Goal: Transaction & Acquisition: Obtain resource

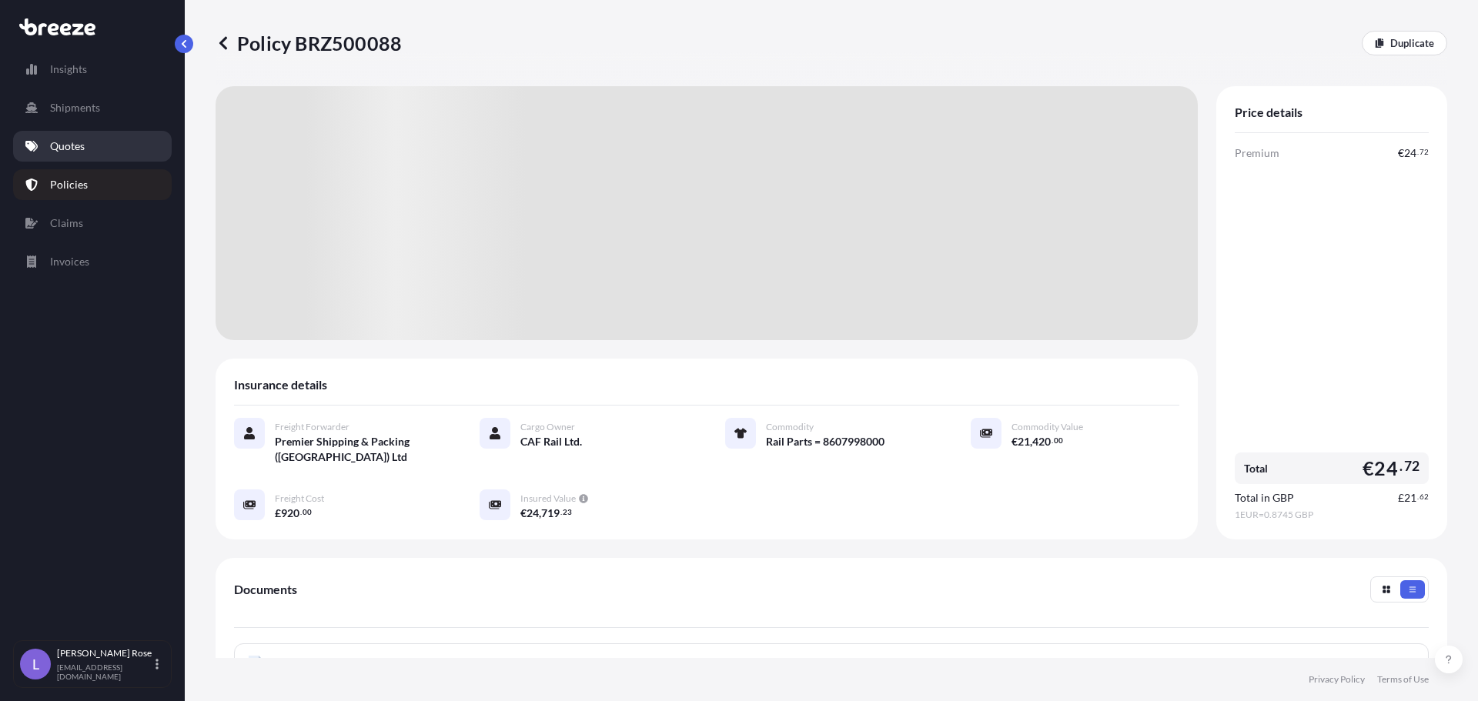
click at [59, 152] on p "Quotes" at bounding box center [67, 146] width 35 height 15
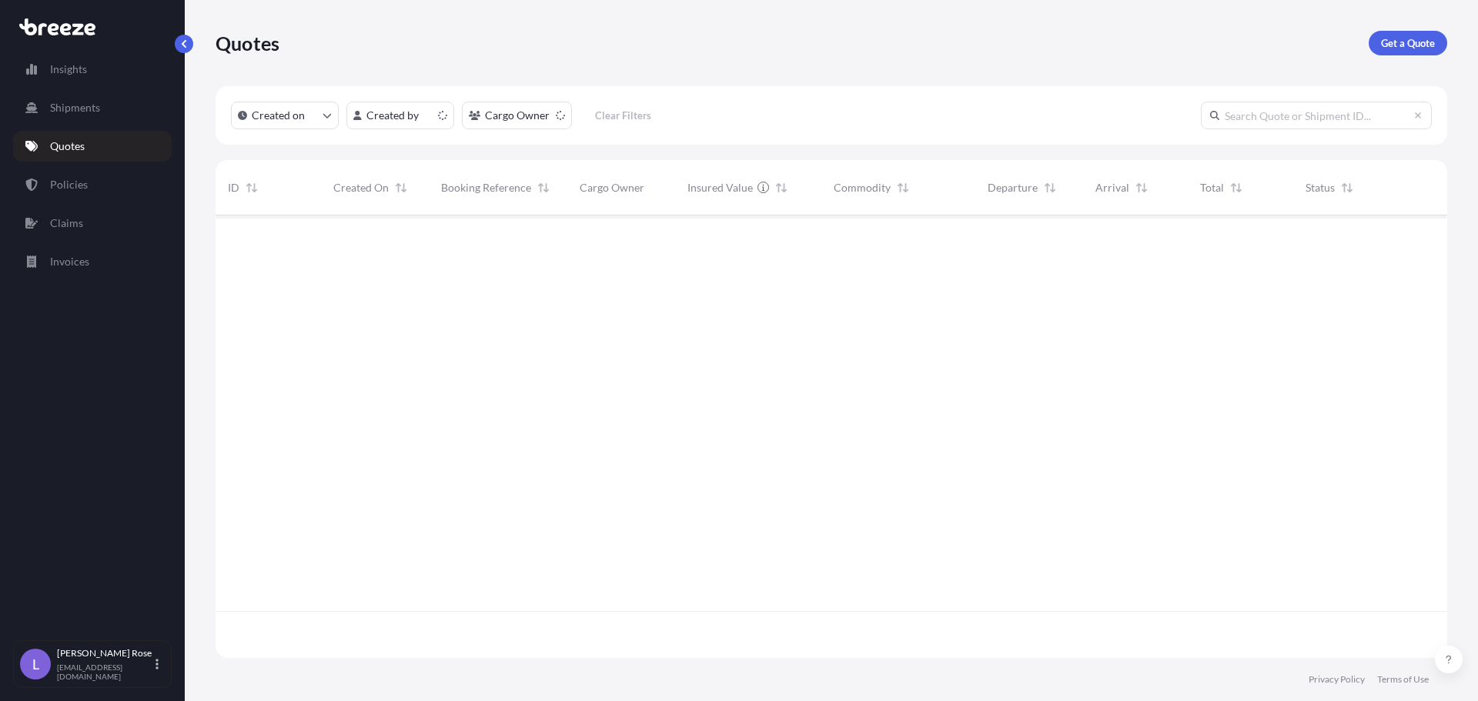
scroll to position [440, 1220]
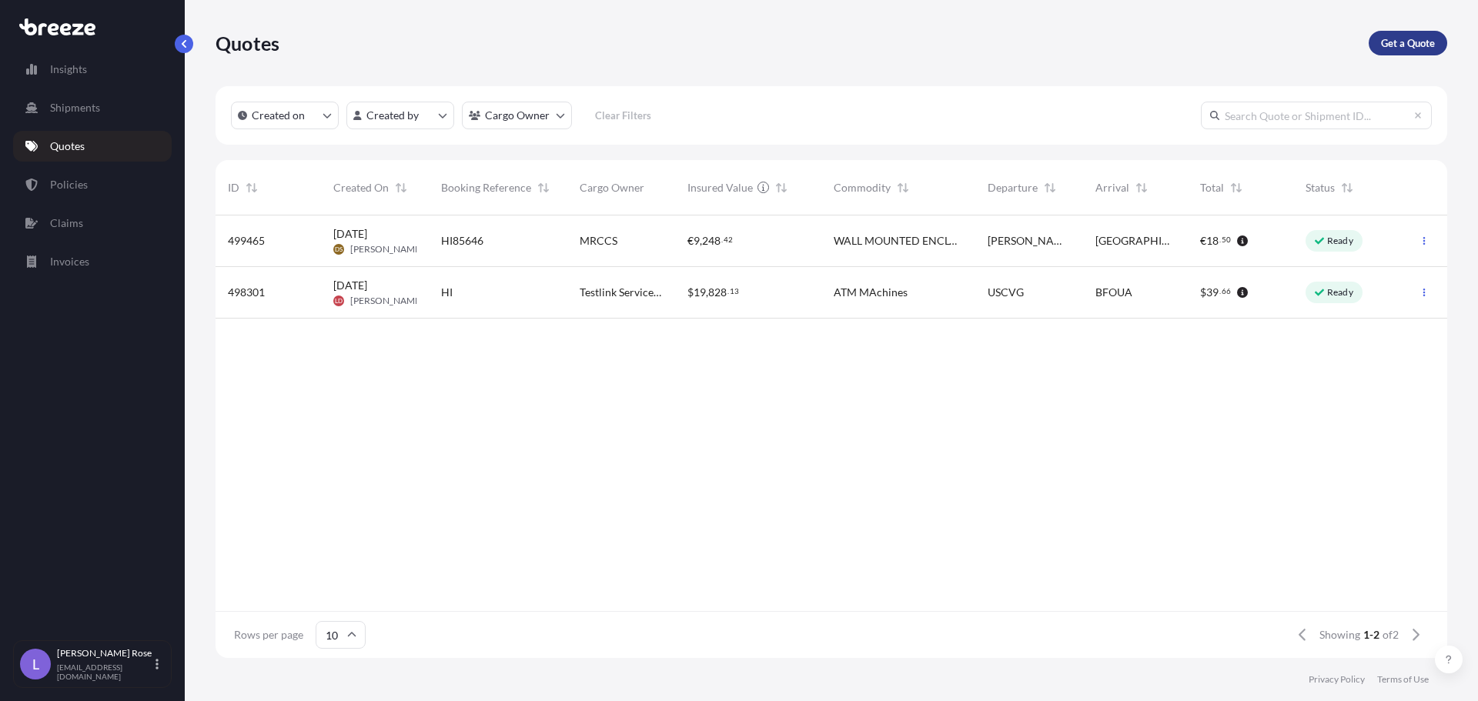
click at [1387, 44] on p "Get a Quote" at bounding box center [1408, 42] width 54 height 15
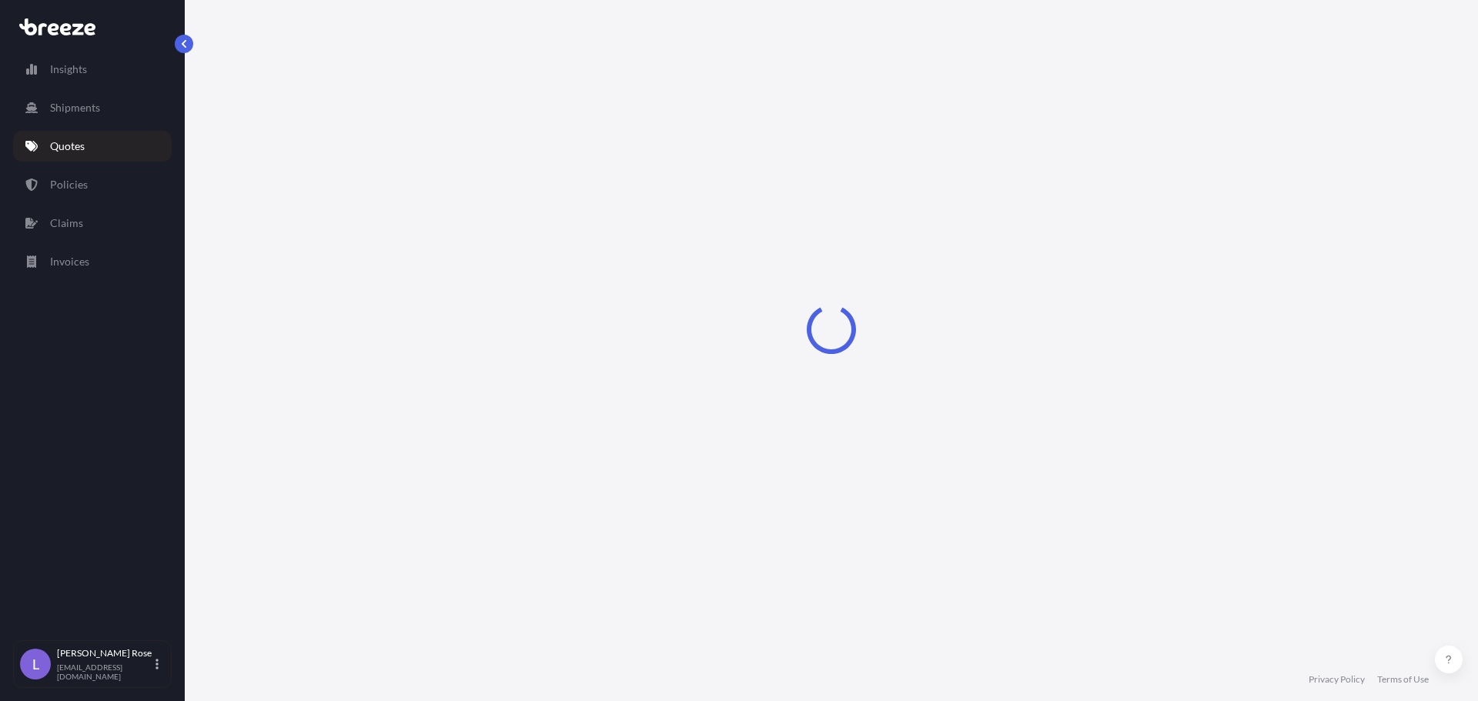
select select "Sea"
select select "1"
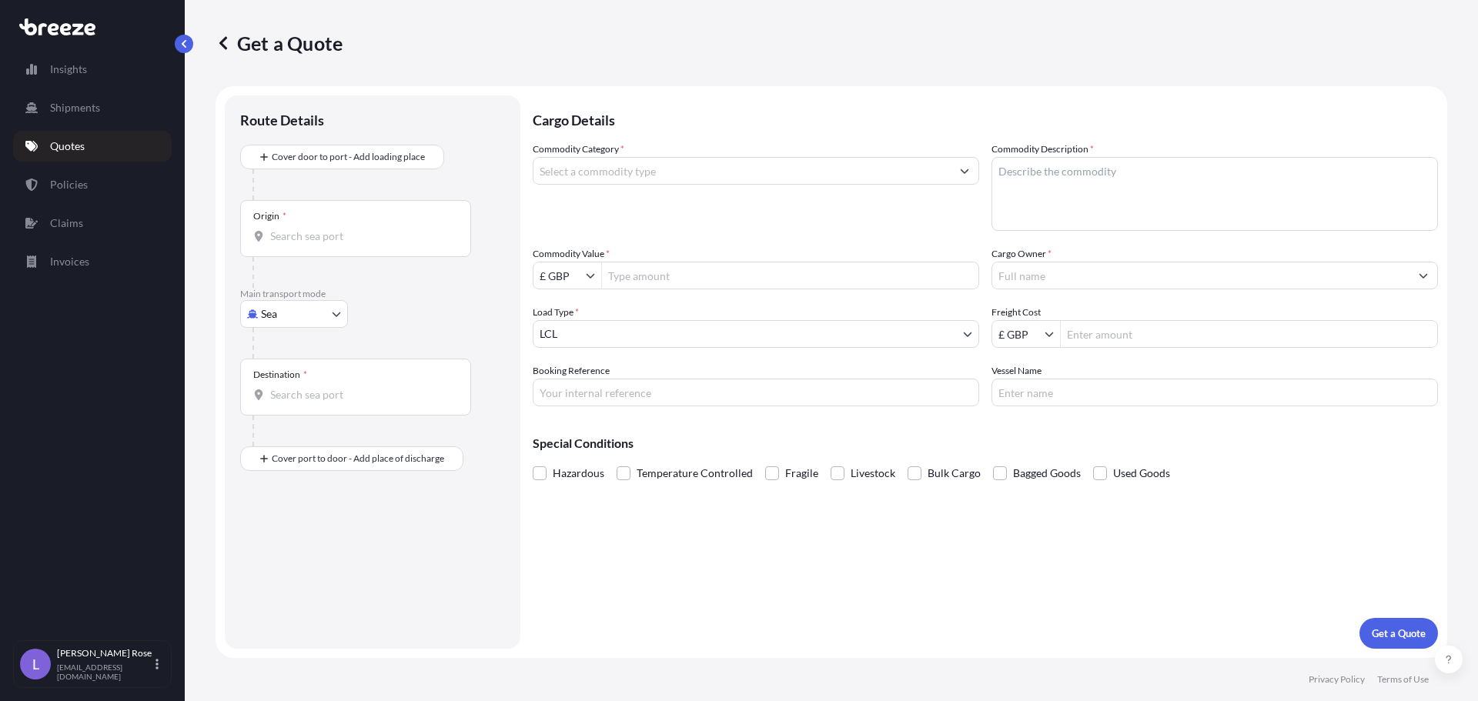
click at [327, 318] on body "Insights Shipments Quotes Policies Claims Invoices L [PERSON_NAME] [PERSON_NAME…" at bounding box center [739, 350] width 1478 height 701
click at [298, 413] on div "Road" at bounding box center [293, 410] width 95 height 28
select select "Road"
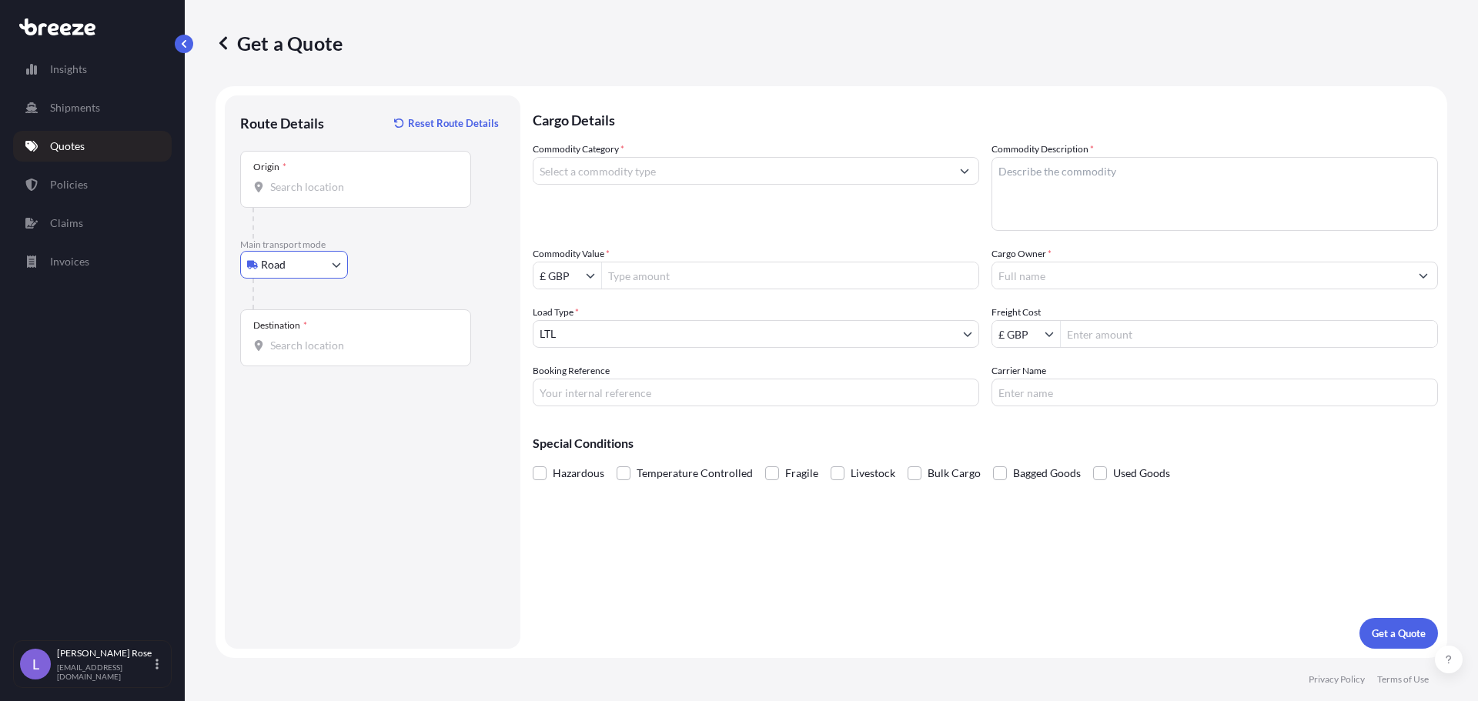
click at [297, 180] on input "Origin *" at bounding box center [361, 186] width 182 height 15
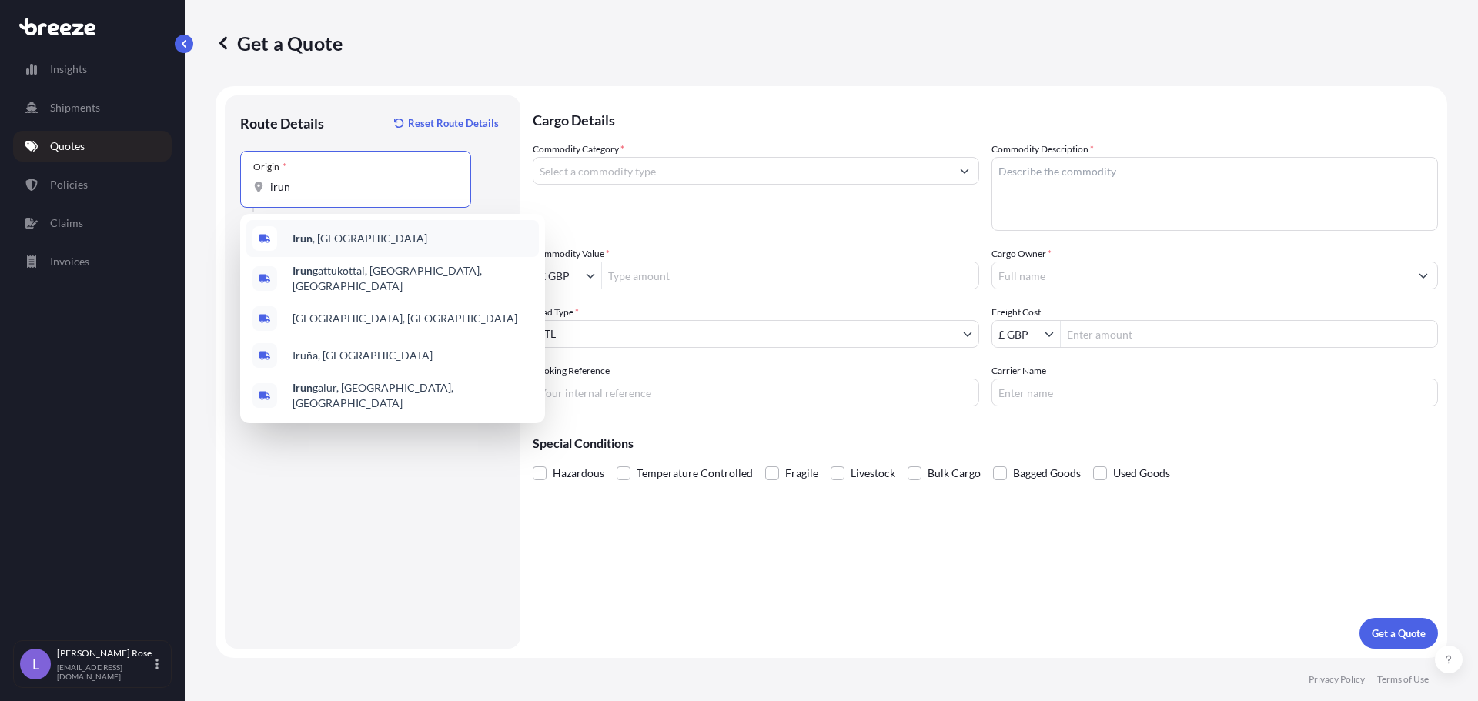
click at [323, 233] on span "[GEOGRAPHIC_DATA] , [GEOGRAPHIC_DATA]" at bounding box center [360, 238] width 135 height 15
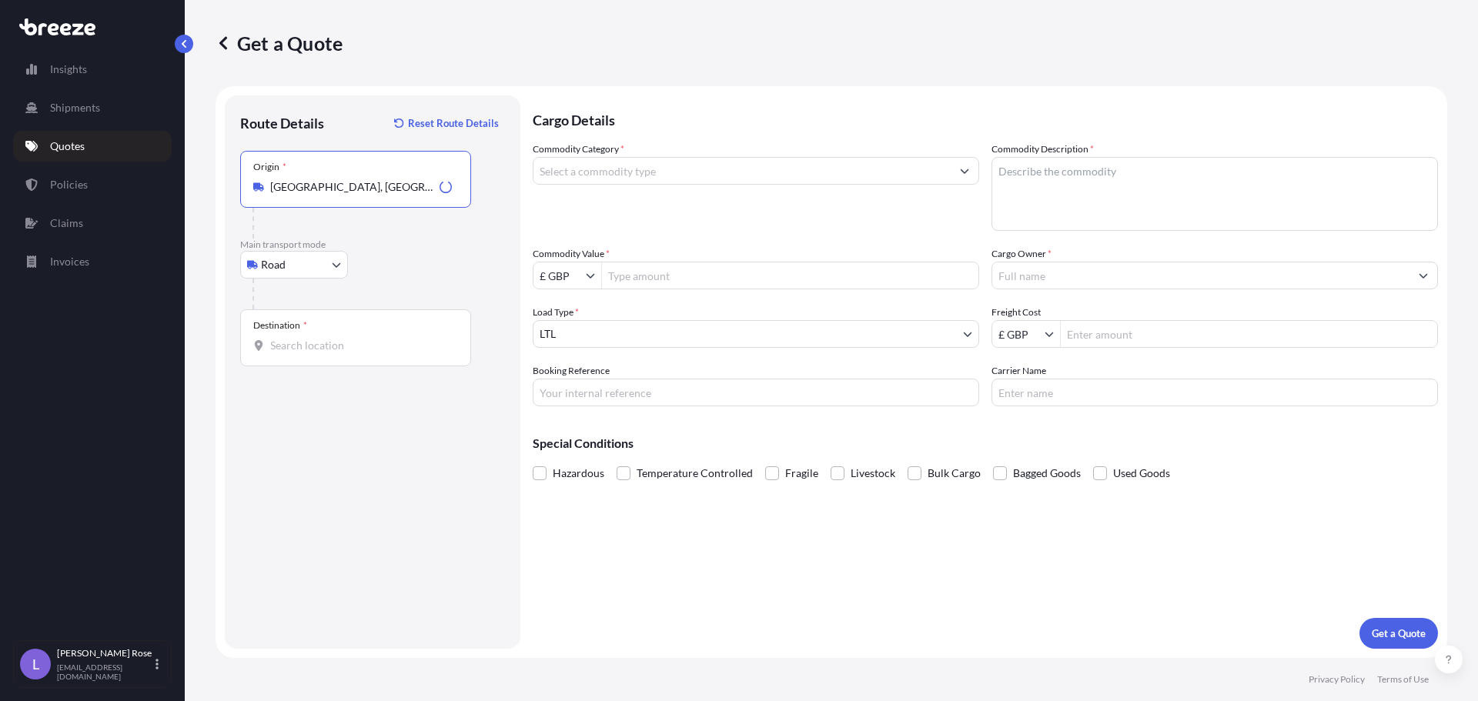
type input "[GEOGRAPHIC_DATA], [GEOGRAPHIC_DATA]"
click at [326, 339] on input "Destination *" at bounding box center [361, 345] width 182 height 15
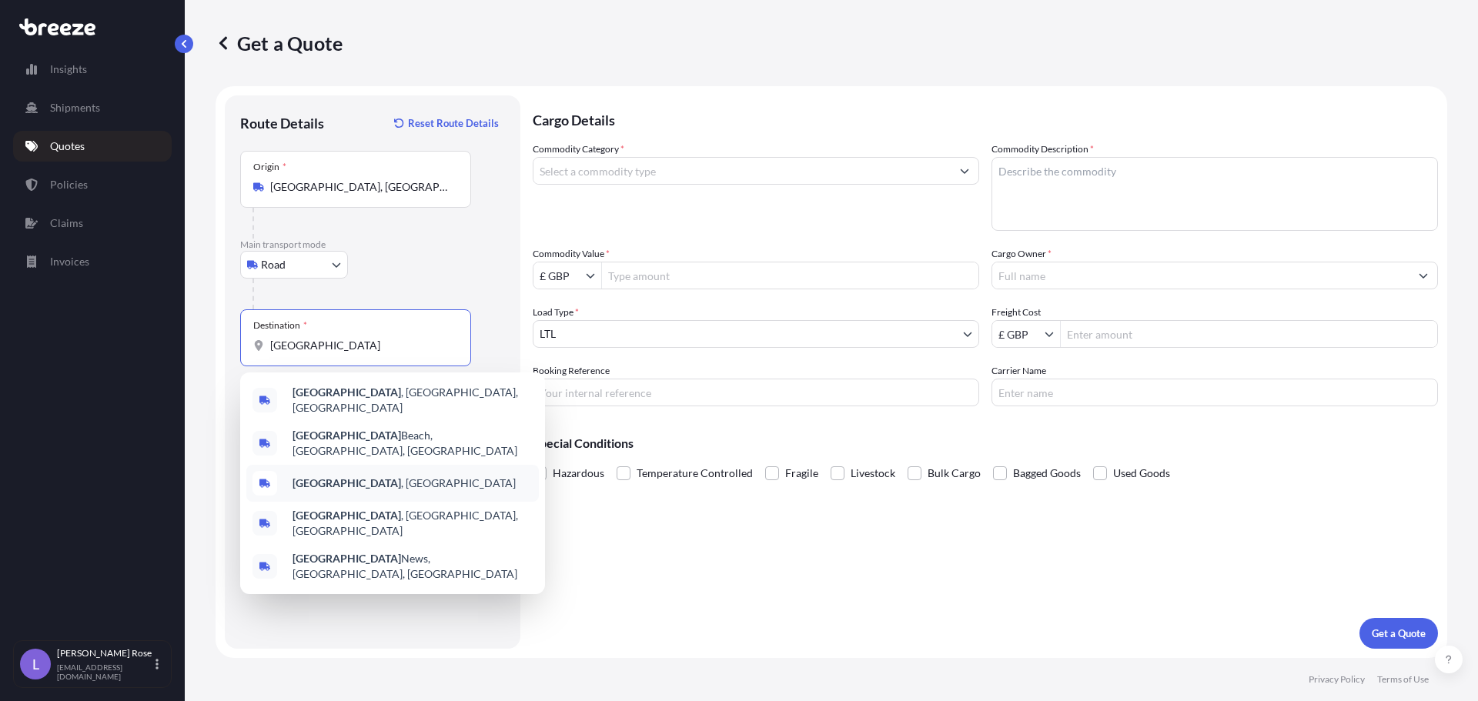
click at [330, 476] on span "[GEOGRAPHIC_DATA] , [GEOGRAPHIC_DATA]" at bounding box center [404, 483] width 223 height 15
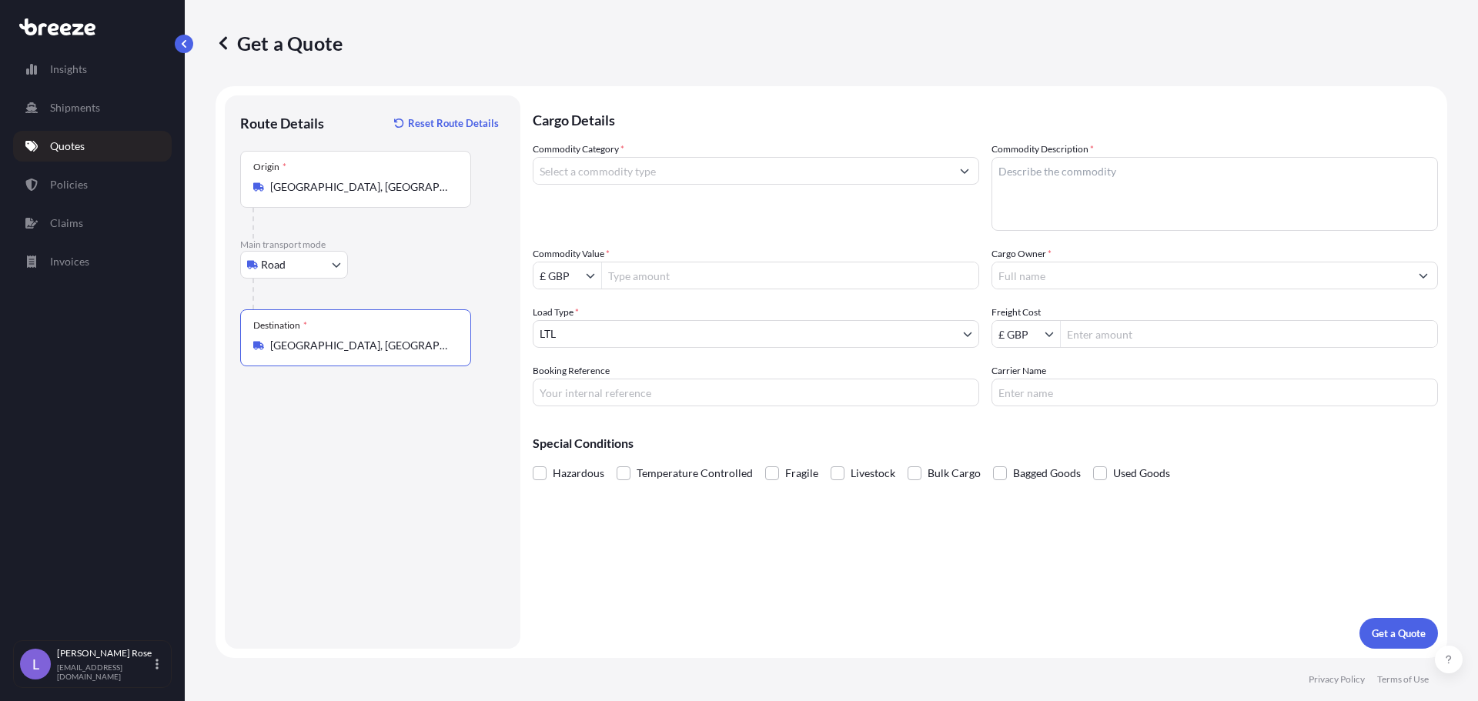
type input "[GEOGRAPHIC_DATA], [GEOGRAPHIC_DATA]"
click at [610, 173] on input "Commodity Category *" at bounding box center [741, 171] width 417 height 28
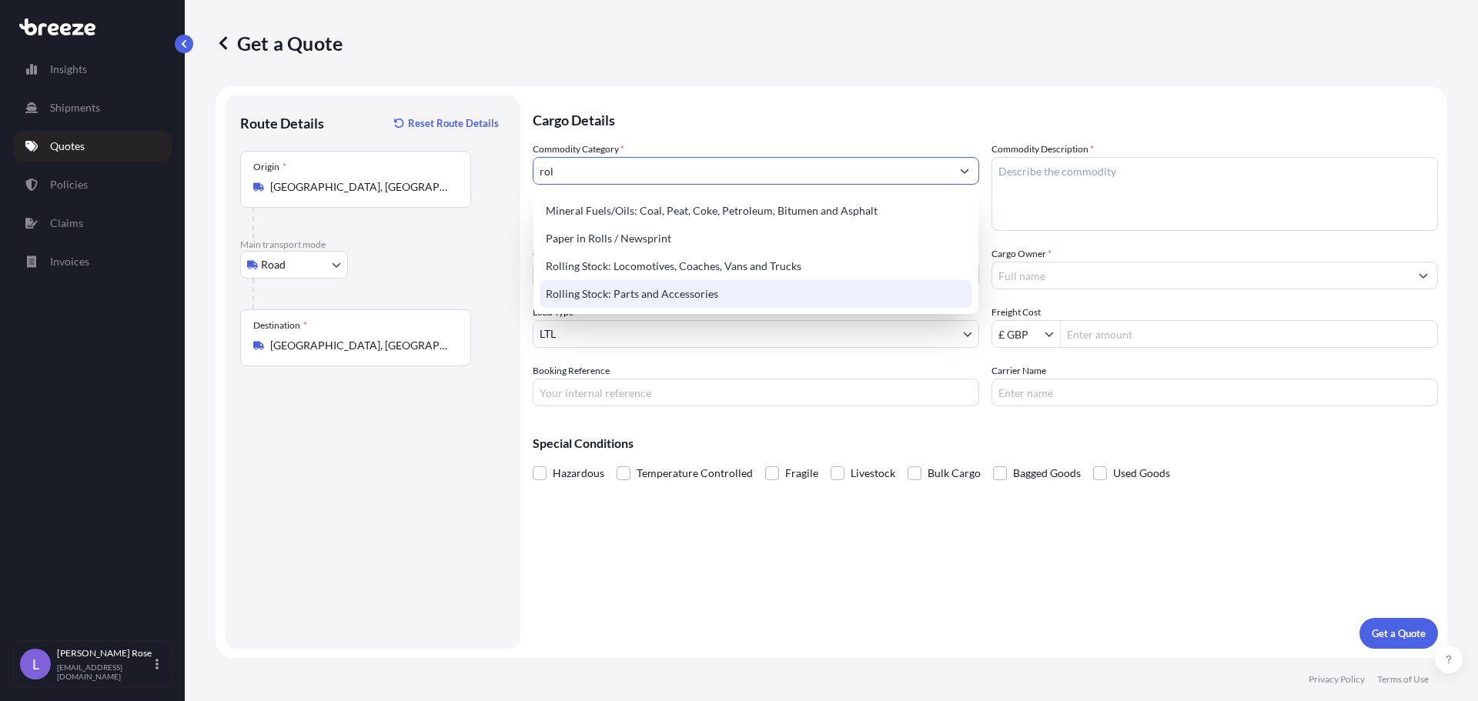
click at [672, 292] on div "Rolling Stock: Parts and Accessories" at bounding box center [756, 294] width 433 height 28
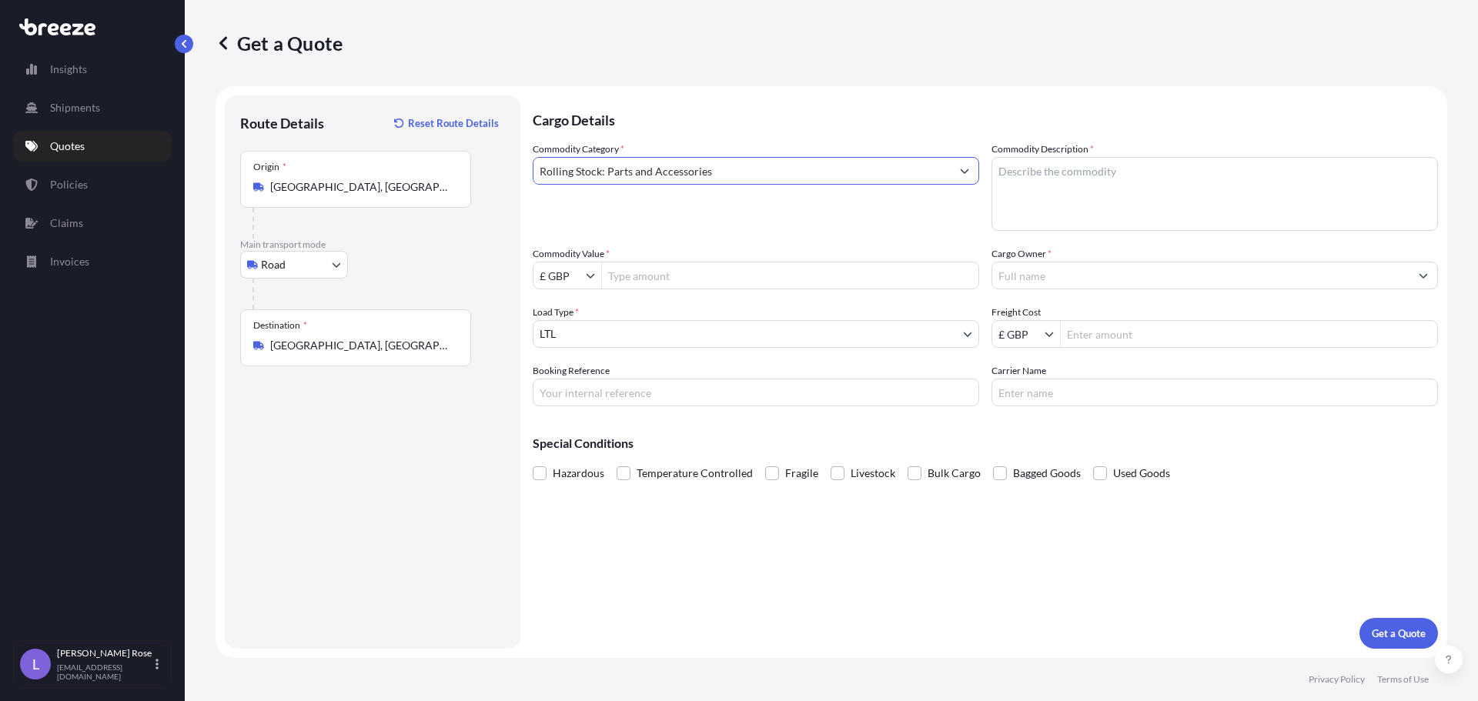
type input "Rolling Stock: Parts and Accessories"
click at [1056, 210] on textarea "Commodity Description *" at bounding box center [1214, 194] width 446 height 74
drag, startPoint x: 1129, startPoint y: 168, endPoint x: 1214, endPoint y: 173, distance: 84.8
click at [1214, 173] on textarea "Rolling Stock - 860799800026944.21" at bounding box center [1214, 194] width 446 height 74
type textarea "Rolling Stock - 8607998000"
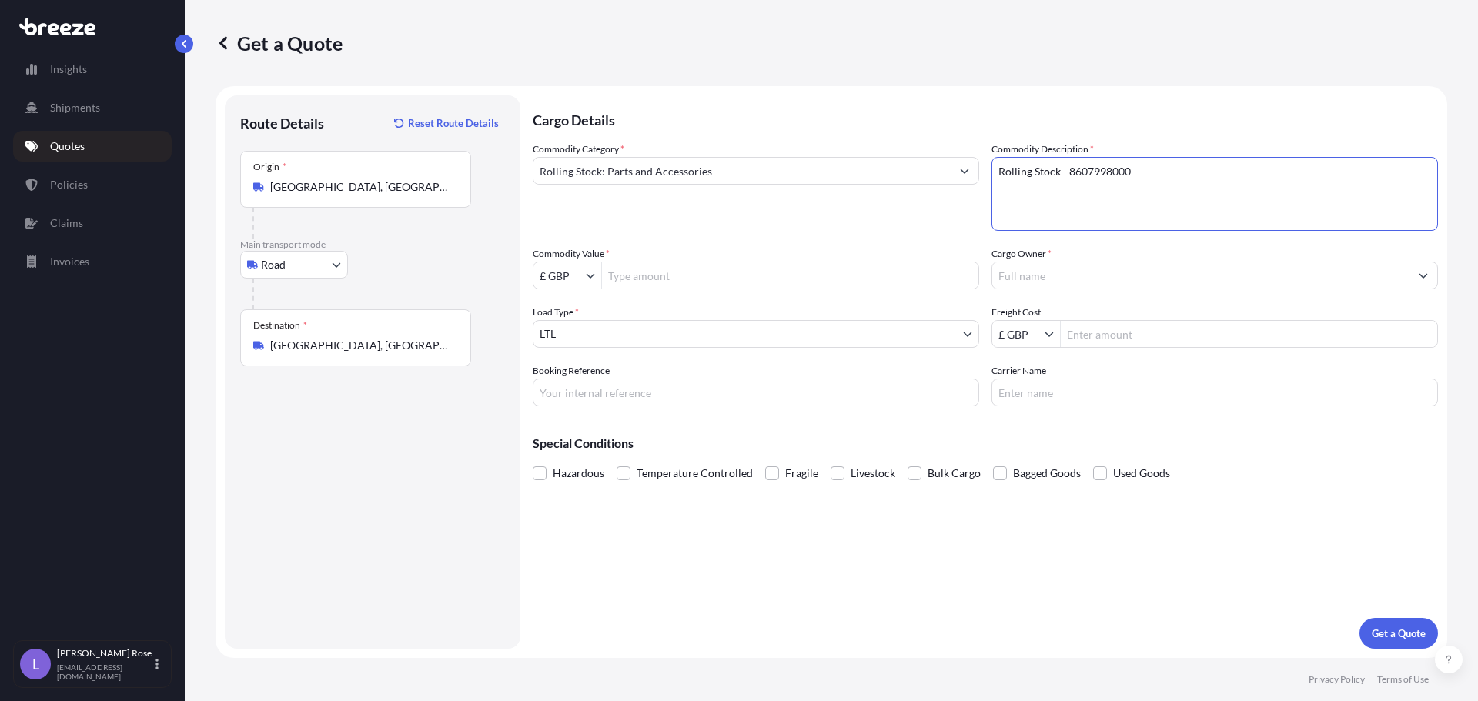
click at [720, 286] on input "Commodity Value *" at bounding box center [790, 276] width 376 height 28
paste input "26944.21"
type input "26,944.21"
click at [580, 279] on input "£ GBP" at bounding box center [559, 276] width 52 height 28
click at [565, 314] on div "€ EUR" at bounding box center [568, 313] width 62 height 28
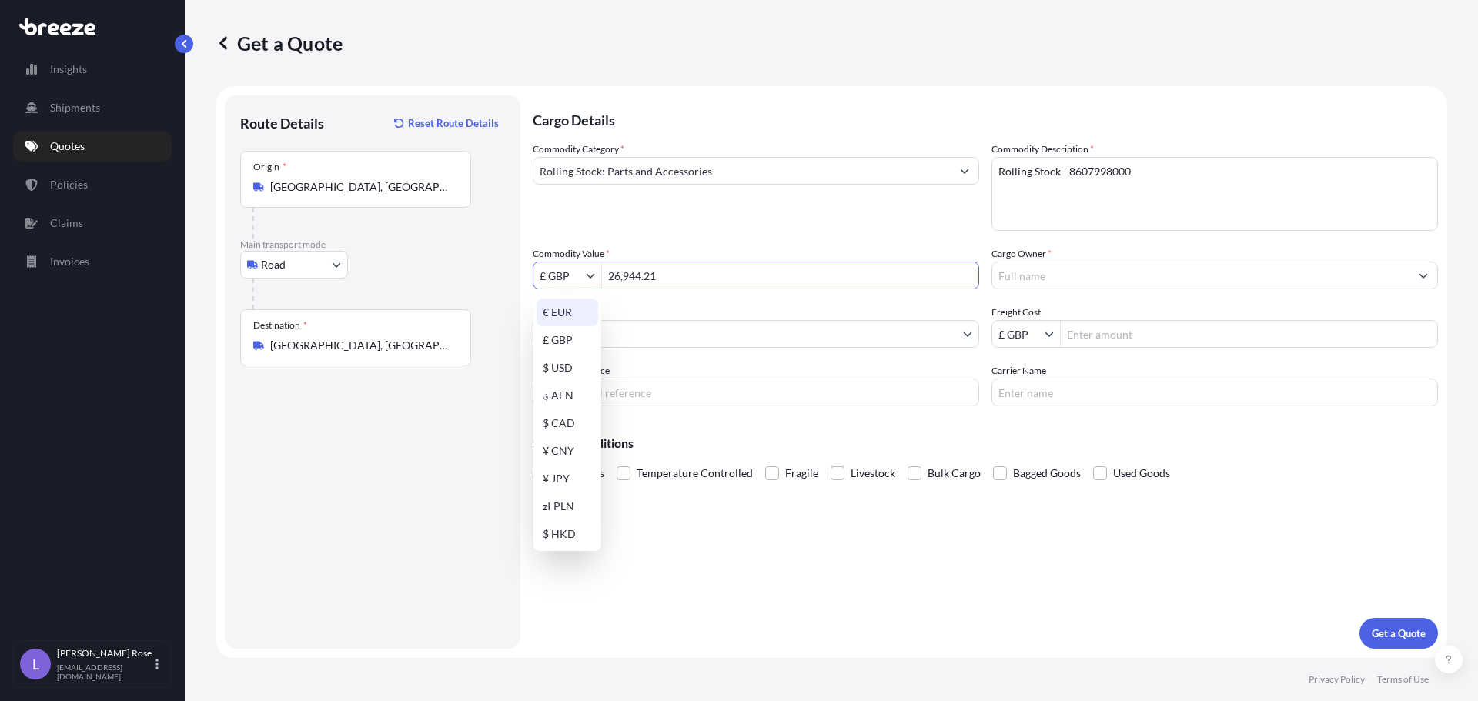
type input "€ EUR"
click at [1108, 289] on div "Commodity Category * Rolling Stock: Parts and Accessories Commodity Description…" at bounding box center [985, 274] width 905 height 265
click at [1110, 276] on input "Cargo Owner *" at bounding box center [1200, 276] width 417 height 28
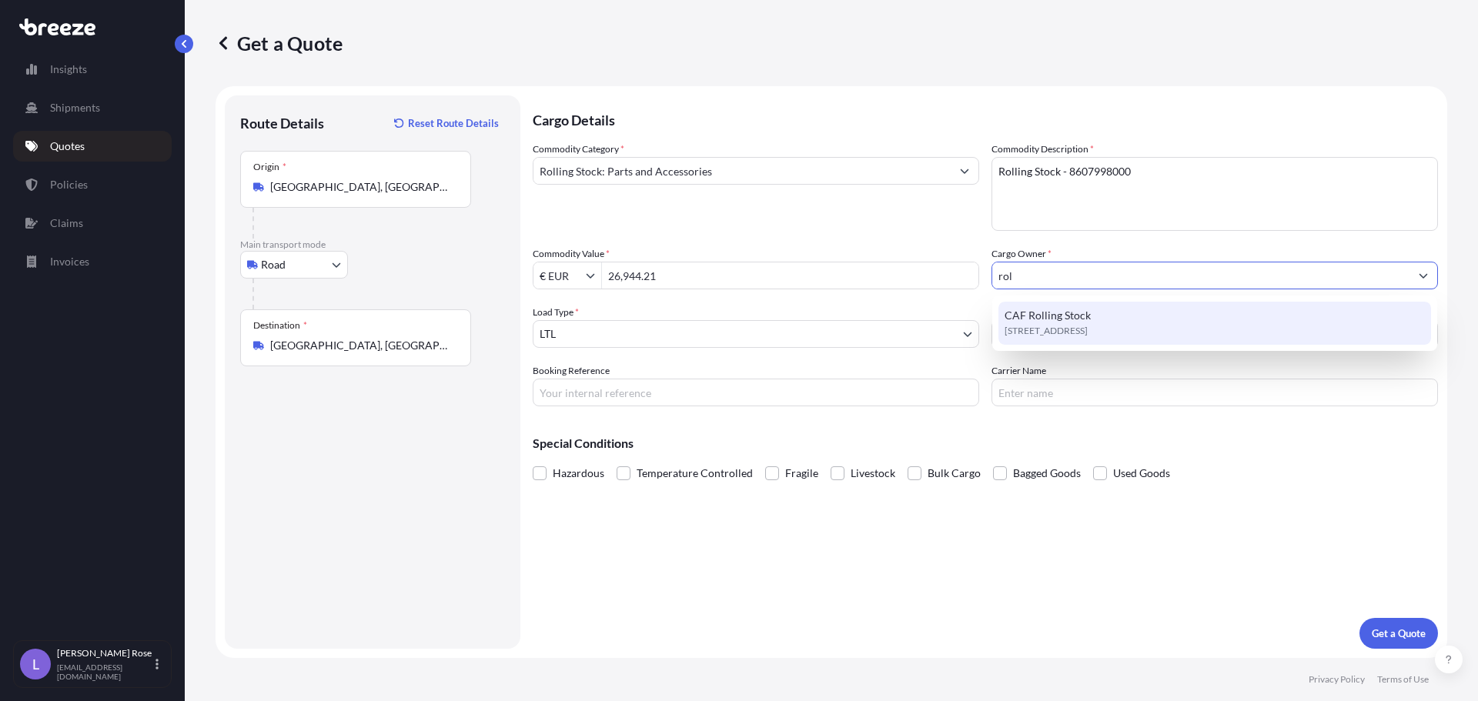
click at [1086, 330] on span "[STREET_ADDRESS]" at bounding box center [1046, 330] width 83 height 15
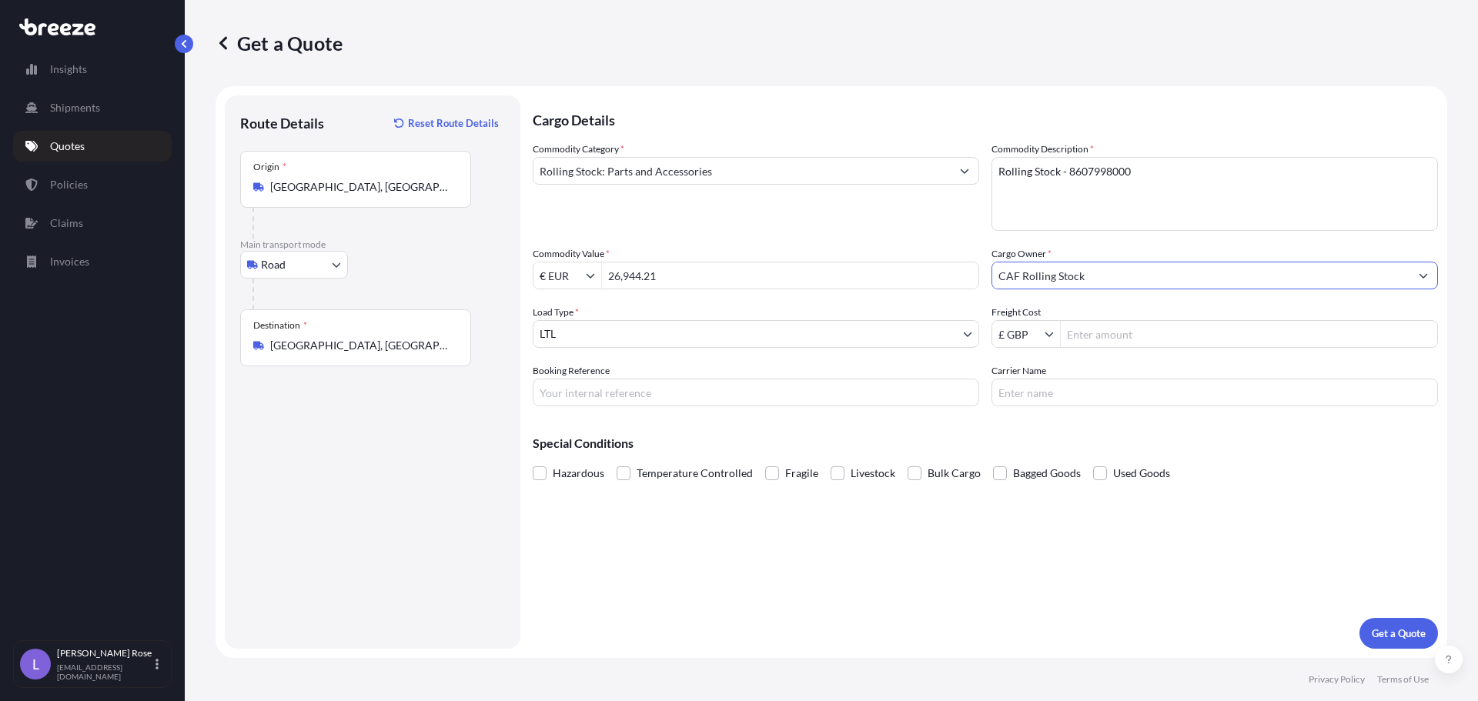
type input "CAF Rolling Stock"
click at [1104, 331] on input "Freight Cost" at bounding box center [1249, 334] width 376 height 28
type input "1,776.48"
click at [827, 392] on input "Booking Reference" at bounding box center [756, 393] width 446 height 28
type input "G"
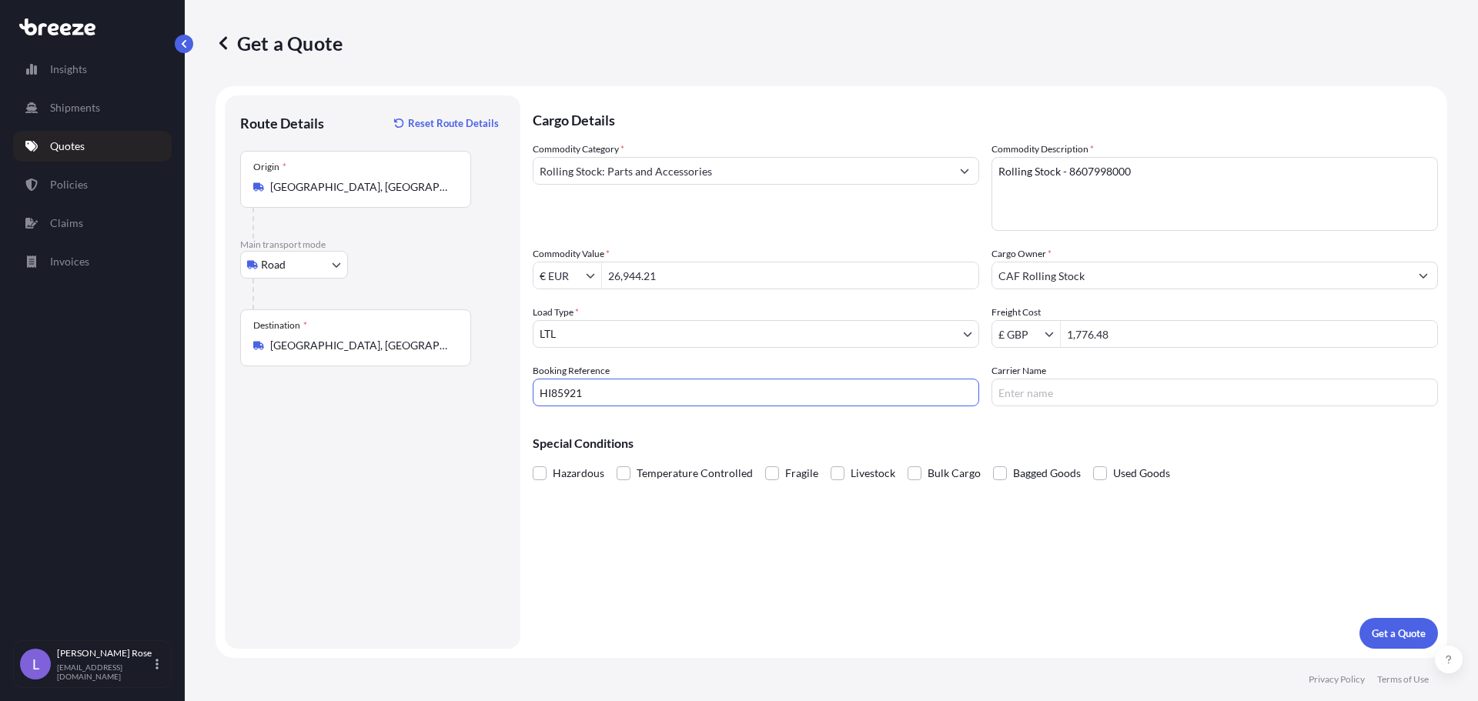
type input "HI85921"
type input "Trans Europe"
click at [1391, 633] on p "Get a Quote" at bounding box center [1399, 633] width 54 height 15
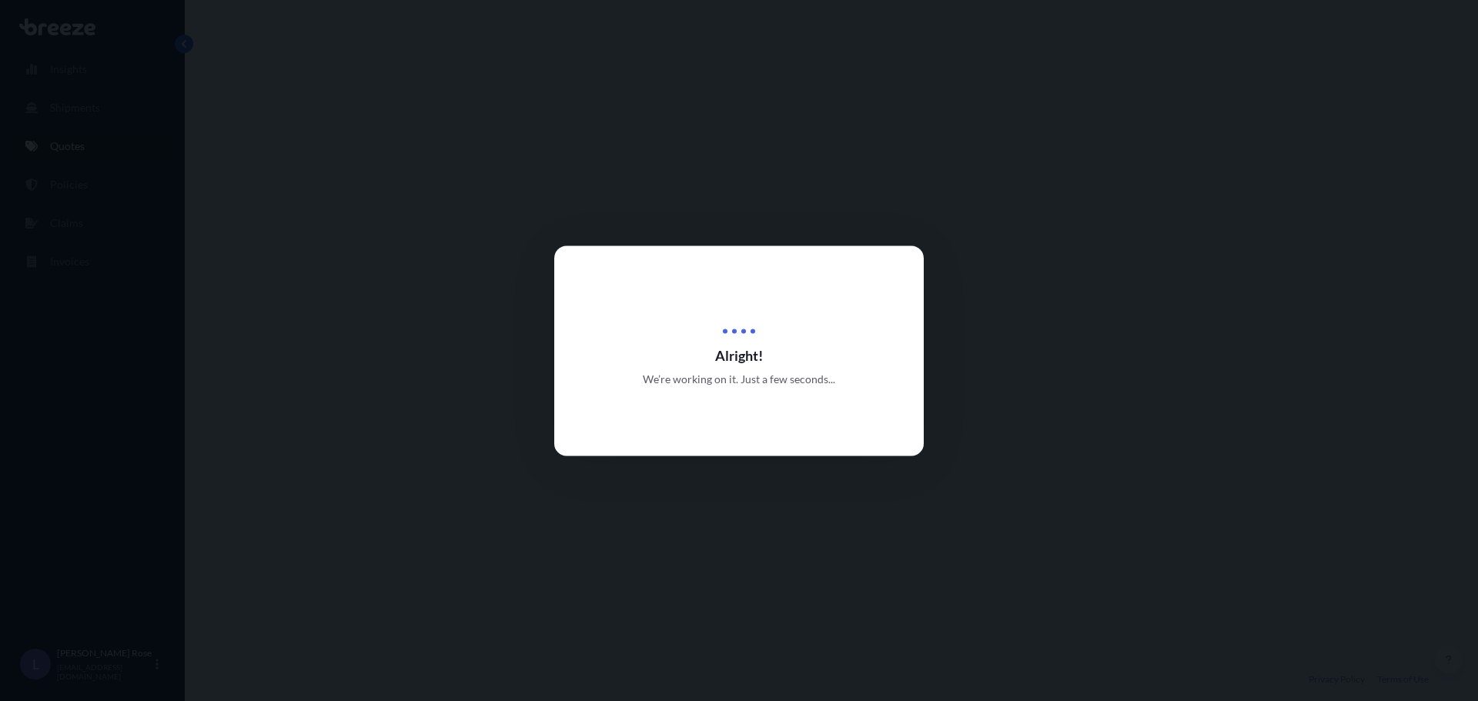
select select "Road"
select select "1"
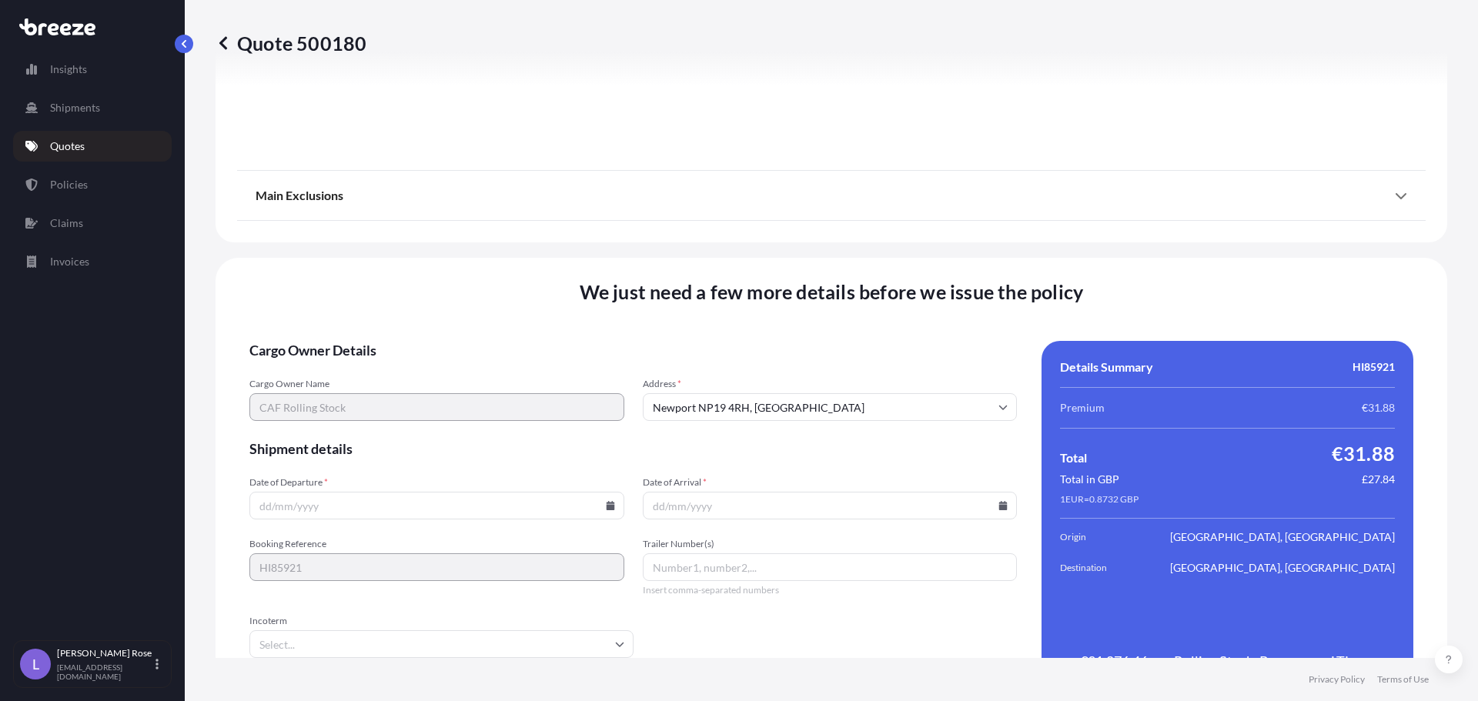
scroll to position [1742, 0]
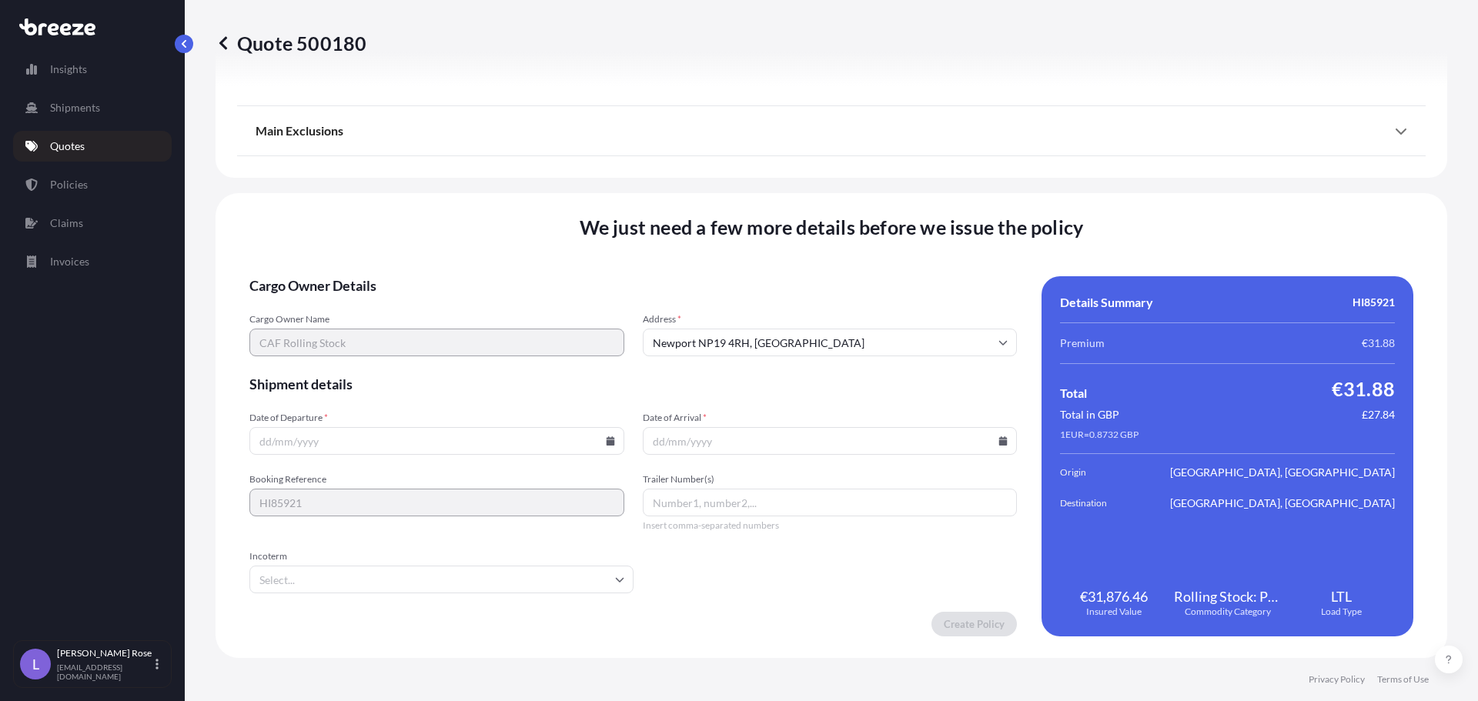
click at [610, 440] on div at bounding box center [436, 441] width 375 height 28
click at [609, 439] on icon at bounding box center [610, 440] width 8 height 9
click at [361, 356] on button "30" at bounding box center [363, 362] width 25 height 25
type input "[DATE]"
click at [998, 441] on icon at bounding box center [1002, 440] width 9 height 9
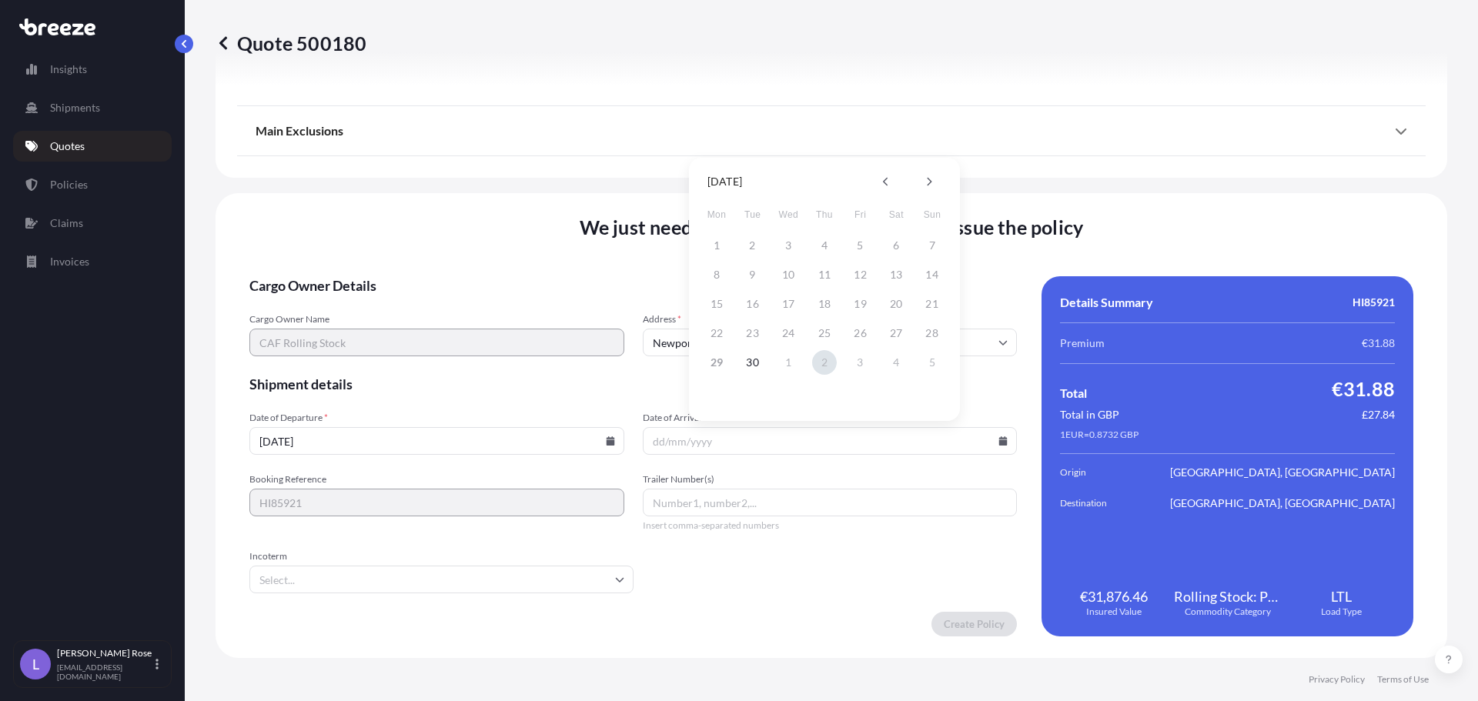
click at [821, 366] on button "2" at bounding box center [824, 362] width 25 height 25
type input "[DATE]"
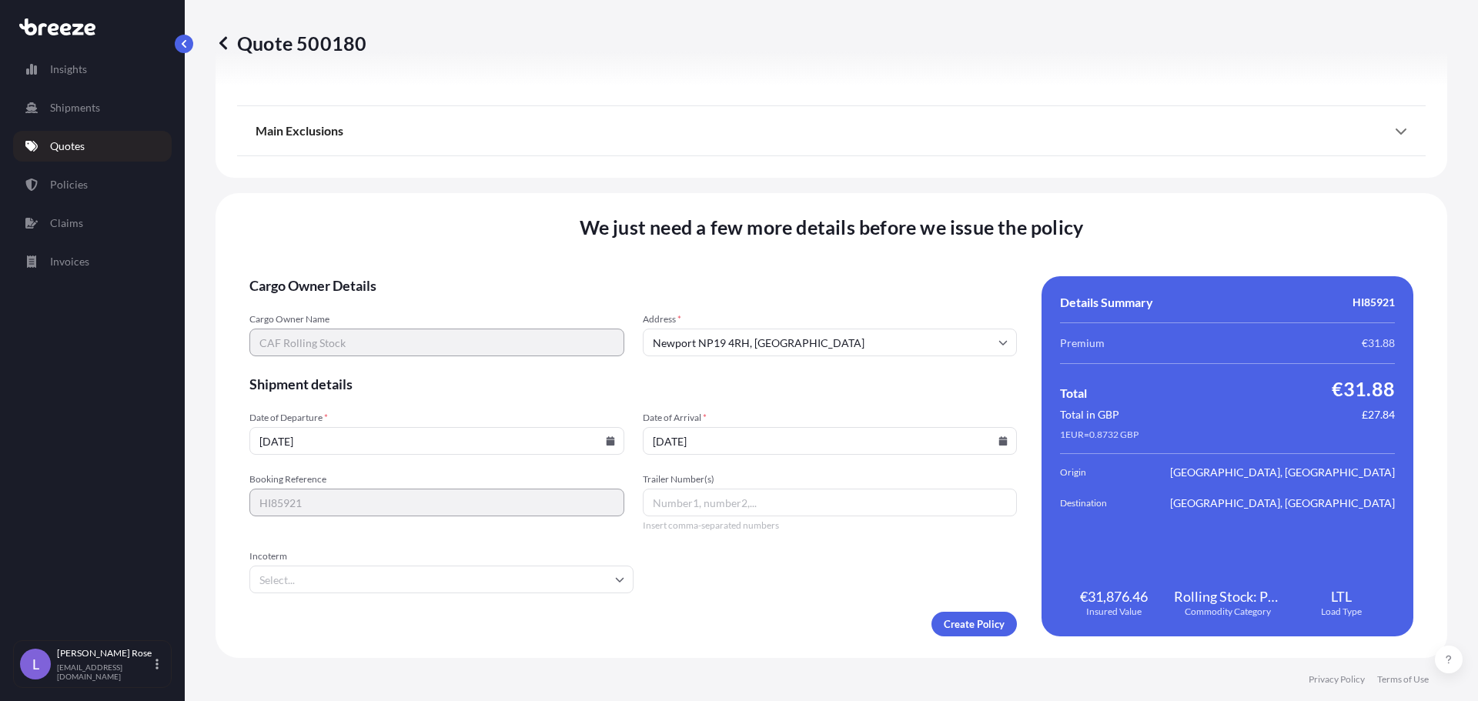
click at [537, 573] on input "Incoterm" at bounding box center [441, 580] width 384 height 28
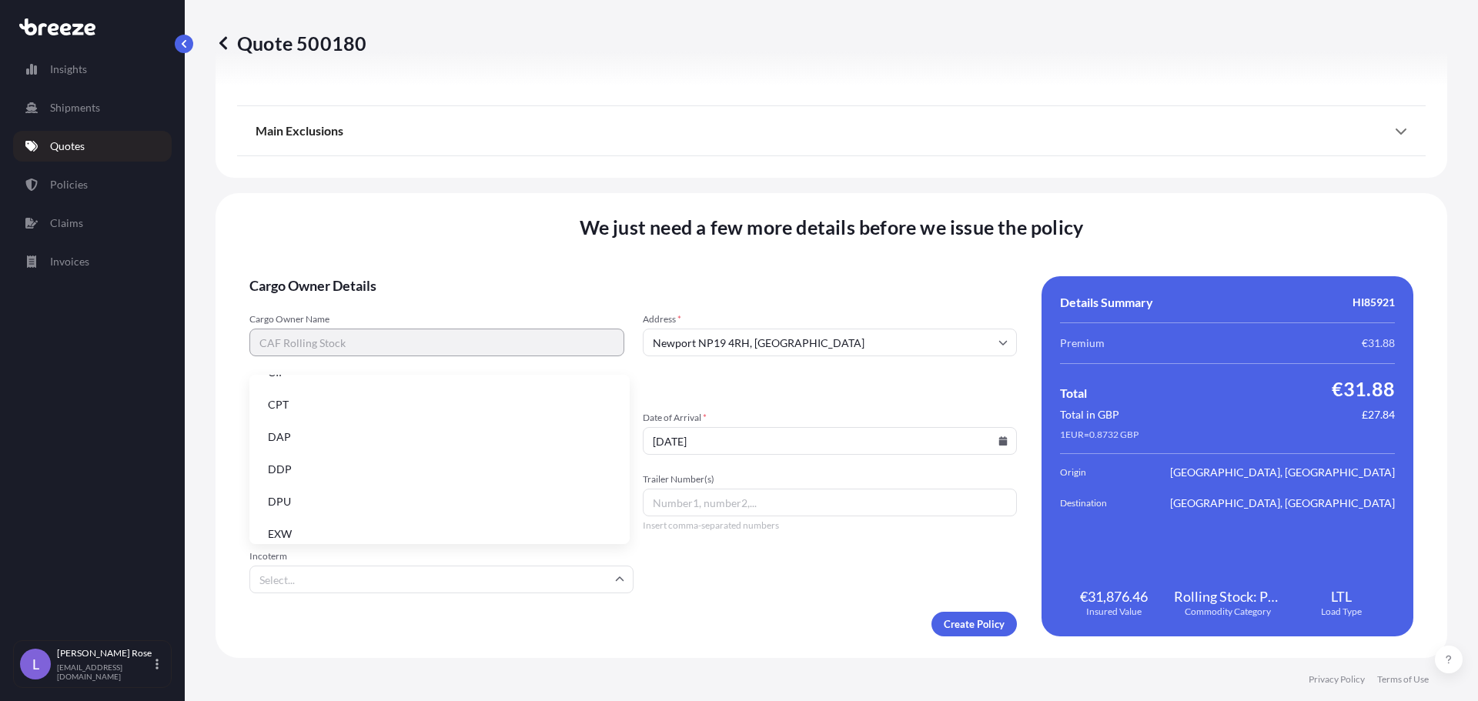
scroll to position [154, 0]
click at [303, 453] on li "EXW" at bounding box center [440, 467] width 368 height 29
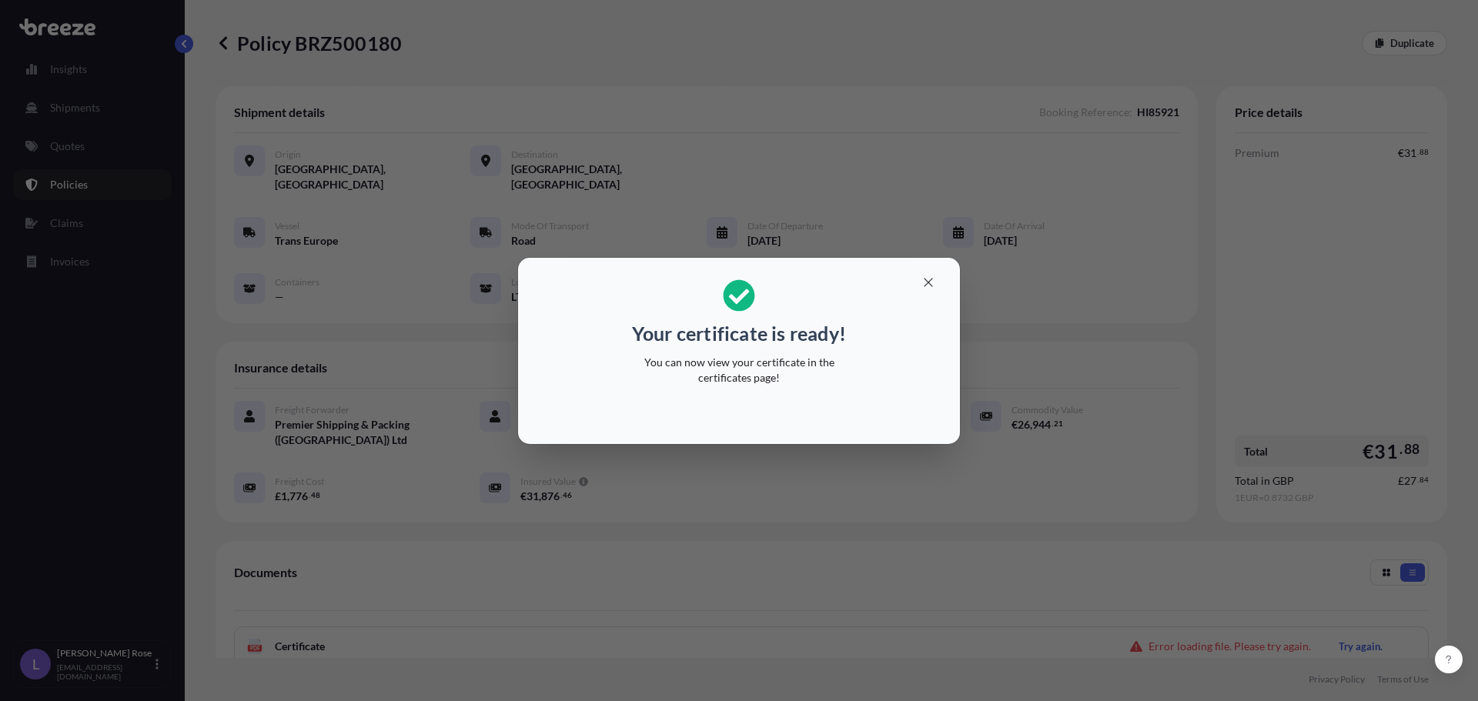
click at [861, 469] on div "Your certificate is ready! You can now view your certificate in the certificate…" at bounding box center [739, 350] width 1478 height 701
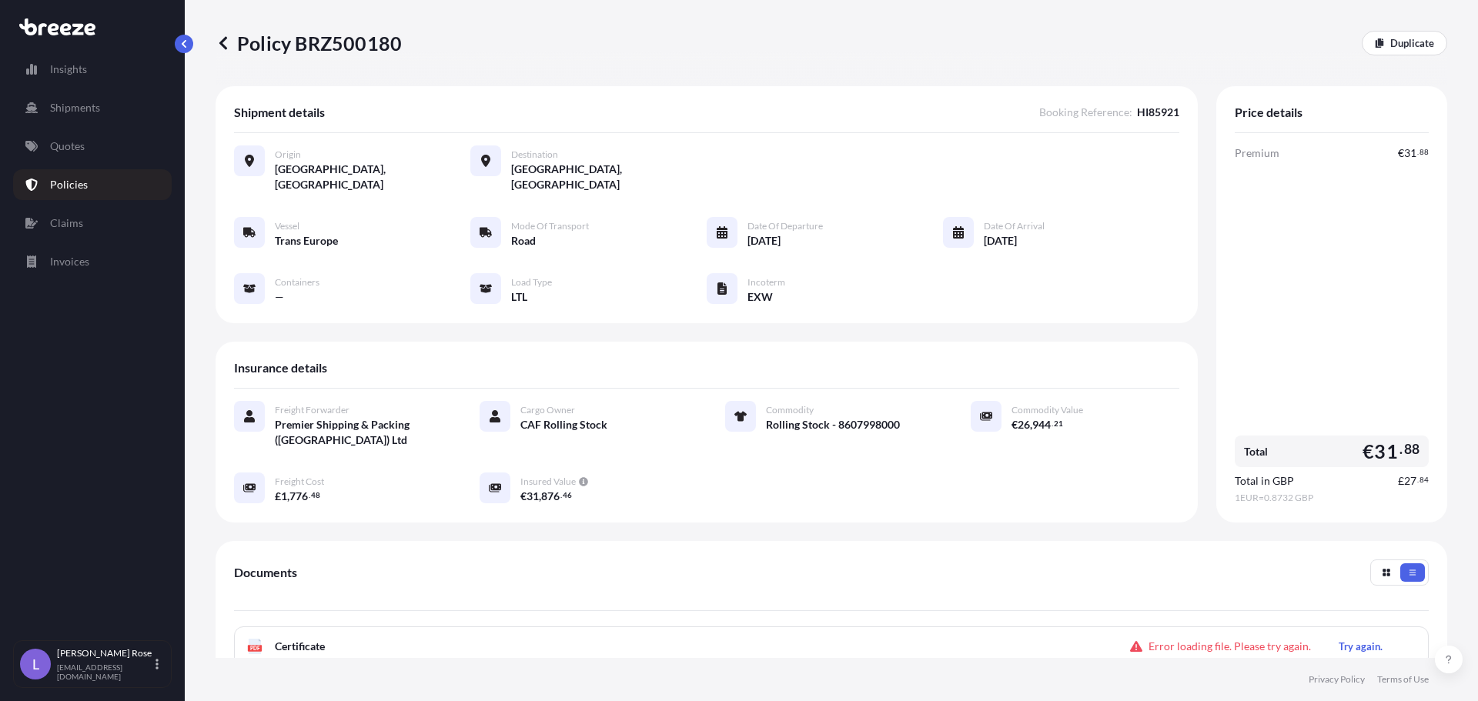
scroll to position [77, 0]
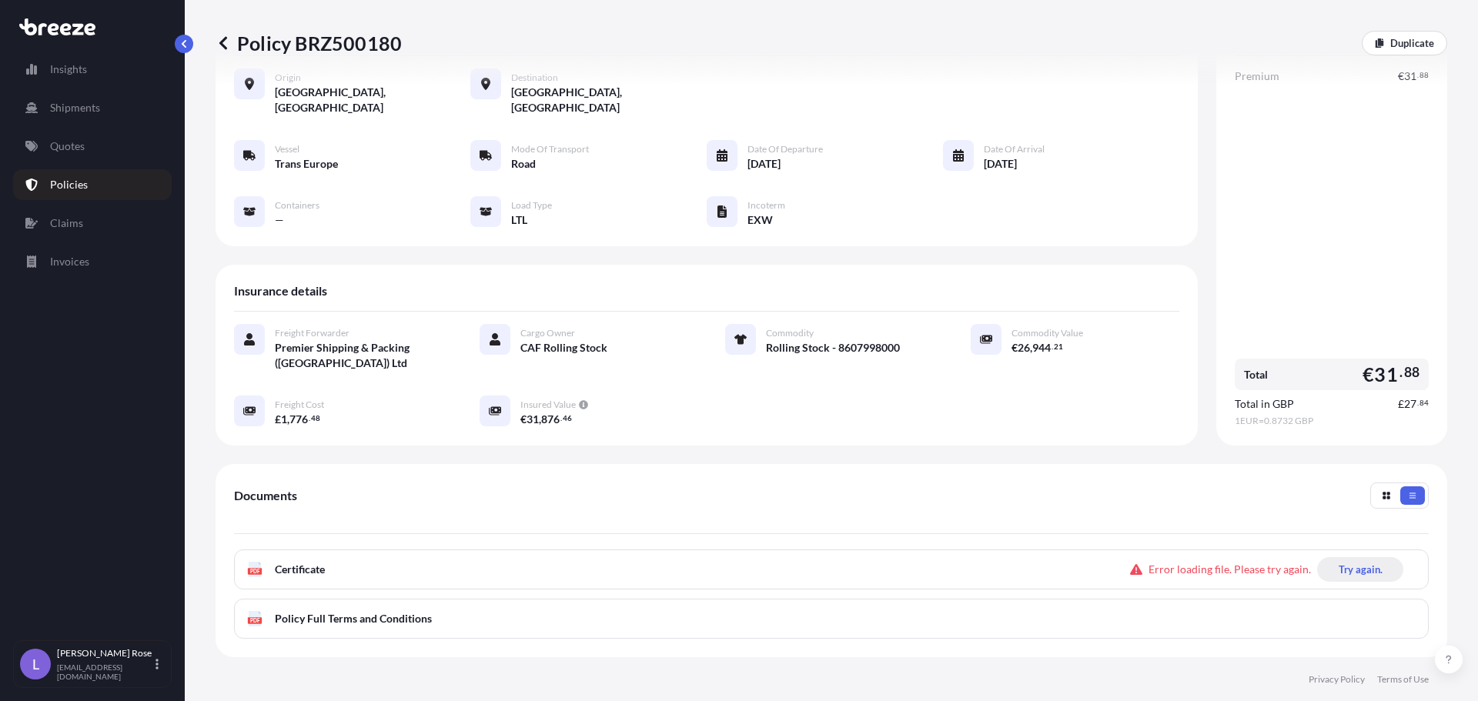
click at [1339, 562] on p "Try again." at bounding box center [1361, 569] width 44 height 15
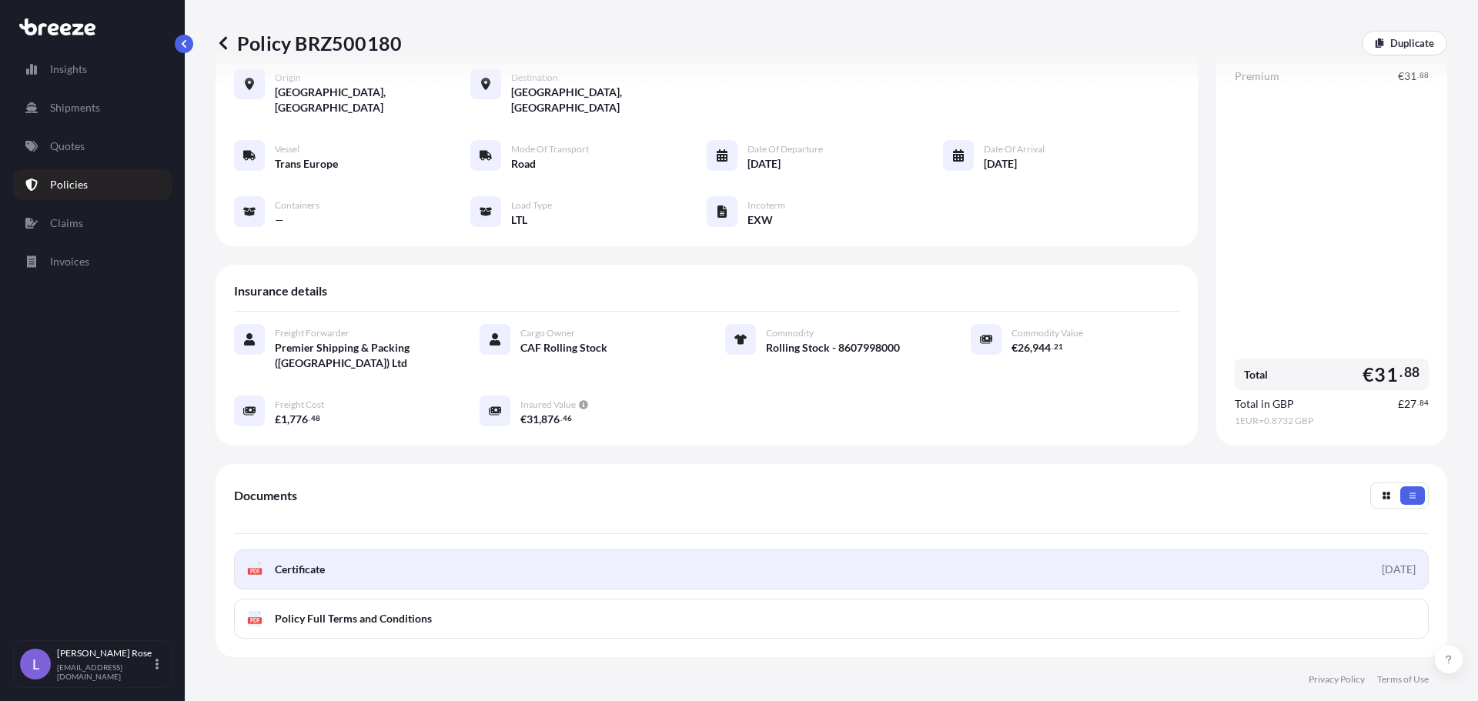
click at [1096, 557] on link "PDF Certificate [DATE]" at bounding box center [831, 570] width 1195 height 40
